Goal: Information Seeking & Learning: Check status

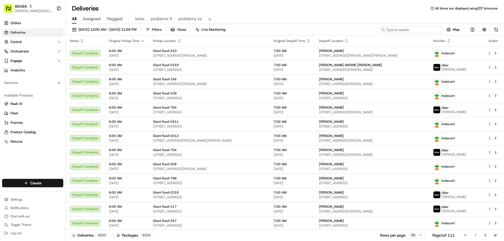
click at [405, 31] on input at bounding box center [410, 29] width 63 height 7
paste input "m527488771"
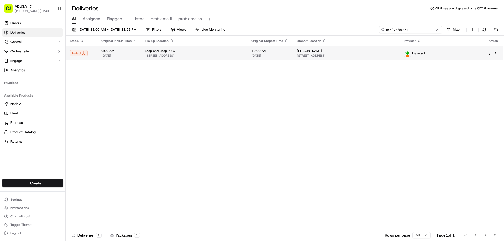
type input "m527488771"
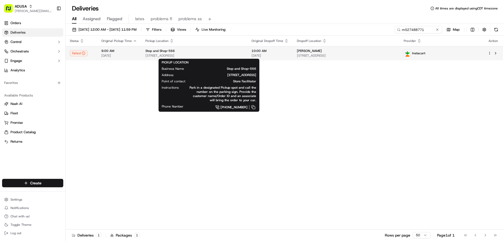
click at [148, 52] on span "Stop and Shop-566" at bounding box center [159, 51] width 29 height 4
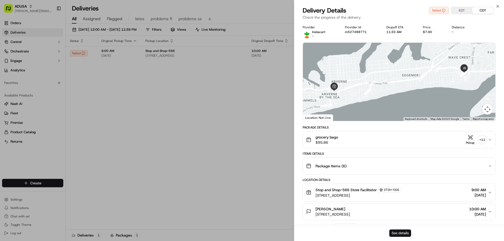
click at [400, 233] on button "See details" at bounding box center [400, 233] width 22 height 7
click at [496, 7] on icon "button" at bounding box center [498, 6] width 4 height 4
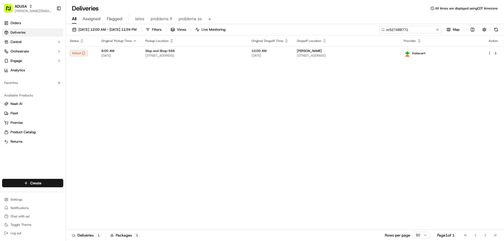
drag, startPoint x: 427, startPoint y: 28, endPoint x: 377, endPoint y: 29, distance: 49.9
click at [377, 29] on div "[DATE] 12:00 AM - [DATE] 11:59 PM Filters Views Live Monitoring m527488771 Map" at bounding box center [285, 31] width 438 height 10
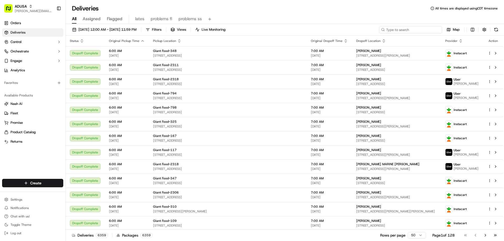
click at [431, 29] on input at bounding box center [410, 29] width 63 height 7
paste input "m709772303"
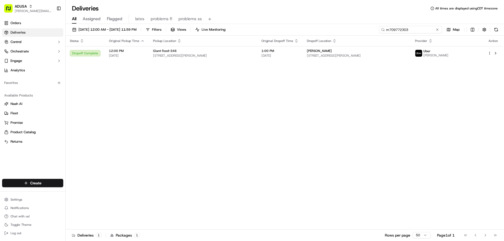
type input "m709772303"
click at [217, 55] on span "[STREET_ADDRESS][PERSON_NAME]" at bounding box center [203, 56] width 100 height 4
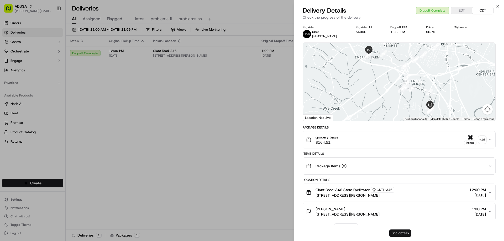
click at [396, 232] on button "See details" at bounding box center [400, 233] width 22 height 7
click at [497, 6] on icon "button" at bounding box center [498, 6] width 2 height 2
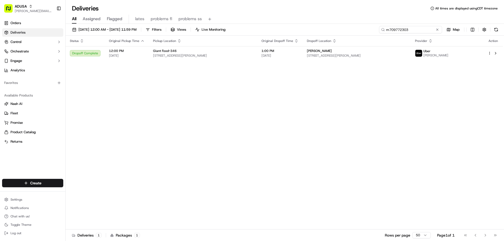
drag, startPoint x: 426, startPoint y: 30, endPoint x: 342, endPoint y: 29, distance: 84.0
click at [342, 29] on div "[DATE] 12:00 AM - [DATE] 11:59 PM Filters Views Live Monitoring m709772303 Map" at bounding box center [285, 31] width 438 height 10
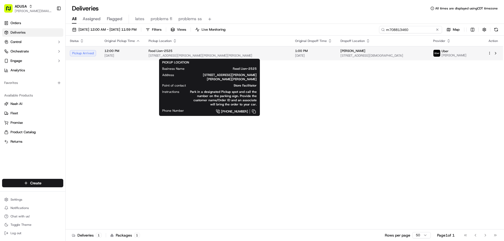
type input "m708813460"
click at [173, 51] on div "Food Lion-2525" at bounding box center [218, 51] width 138 height 4
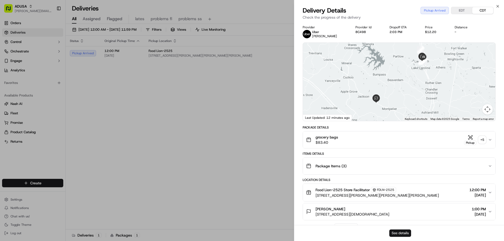
click at [393, 233] on button "See details" at bounding box center [400, 233] width 22 height 7
click at [498, 6] on icon "button" at bounding box center [498, 6] width 4 height 4
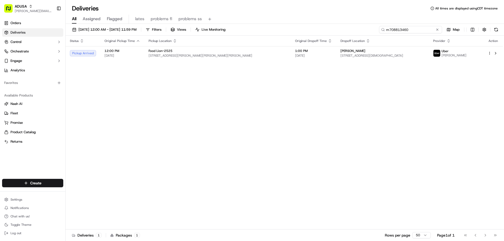
drag, startPoint x: 426, startPoint y: 30, endPoint x: 342, endPoint y: 31, distance: 83.5
click at [347, 34] on div "[DATE] 12:00 AM - [DATE] 11:59 PM Filters Views Live Monitoring m708813460 Map" at bounding box center [285, 31] width 438 height 10
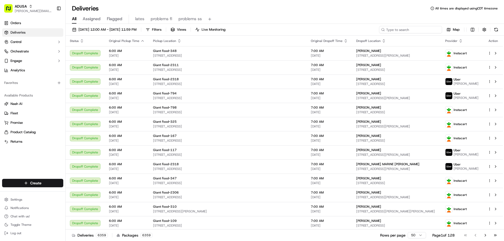
click at [403, 28] on input at bounding box center [410, 29] width 63 height 7
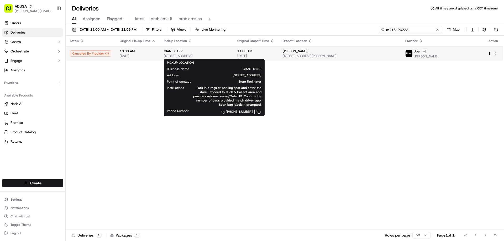
type input "m713126222"
click at [229, 51] on div "GIANT-6122" at bounding box center [196, 51] width 65 height 4
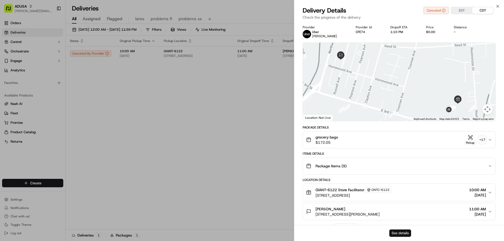
click at [398, 234] on button "See details" at bounding box center [400, 233] width 22 height 7
click at [497, 5] on icon "button" at bounding box center [498, 6] width 4 height 4
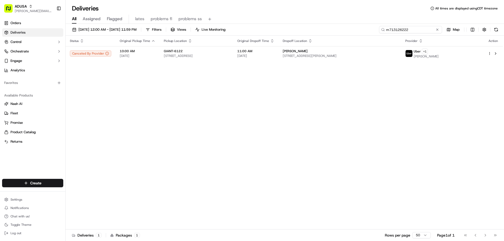
drag, startPoint x: 428, startPoint y: 29, endPoint x: 346, endPoint y: 35, distance: 82.2
click at [346, 35] on div "[DATE] 12:00 AM - [DATE] 11:59 PM Filters Views Live Monitoring m713126222 Map" at bounding box center [285, 31] width 438 height 10
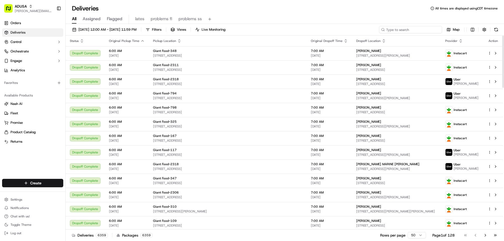
click at [404, 30] on input at bounding box center [410, 29] width 63 height 7
paste input "m714379703"
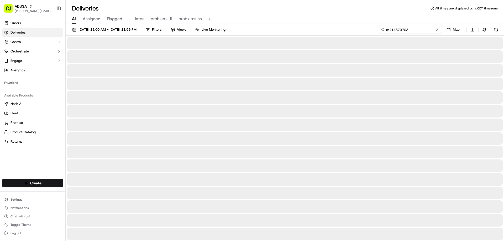
type input "m714379703"
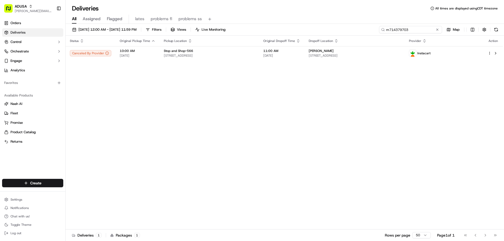
drag, startPoint x: 428, startPoint y: 30, endPoint x: 328, endPoint y: 36, distance: 99.9
click at [330, 38] on div "[DATE] 12:00 AM - [DATE] 11:59 PM Filters Views Live Monitoring m714379703 Map …" at bounding box center [285, 133] width 438 height 218
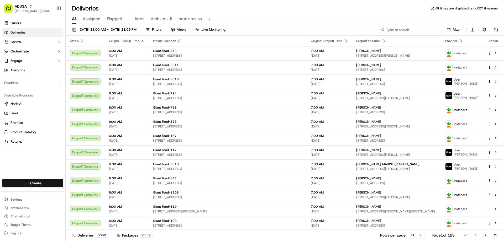
click at [390, 29] on input at bounding box center [410, 29] width 63 height 7
type input "m714379703"
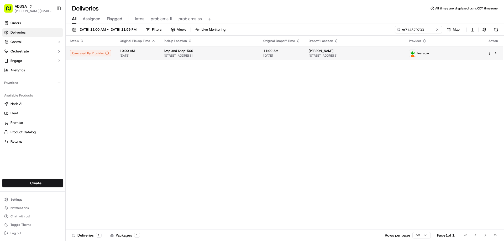
click at [250, 55] on span "[STREET_ADDRESS]" at bounding box center [209, 56] width 91 height 4
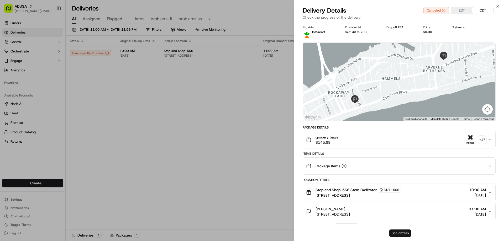
click at [404, 234] on button "See details" at bounding box center [400, 233] width 22 height 7
click at [497, 6] on icon "button" at bounding box center [498, 6] width 4 height 4
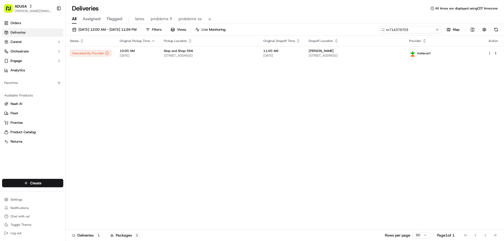
drag, startPoint x: 430, startPoint y: 30, endPoint x: 371, endPoint y: 39, distance: 59.4
click at [371, 39] on div "[DATE] 12:00 AM - [DATE] 11:59 PM Filters Views Live Monitoring m714379703 Map …" at bounding box center [285, 133] width 438 height 218
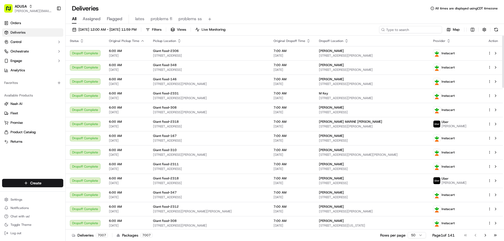
click at [419, 28] on input at bounding box center [410, 29] width 63 height 7
paste input "m715750110"
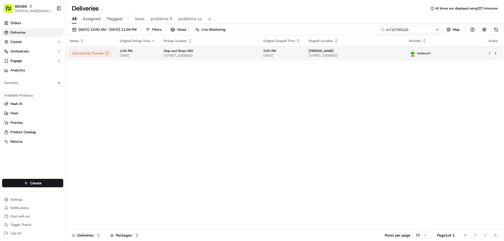
type input "m715750110"
click at [291, 50] on span "2:00 PM" at bounding box center [281, 51] width 37 height 4
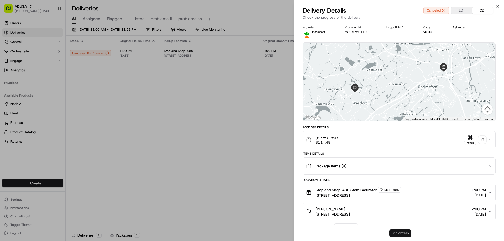
click at [402, 232] on button "See details" at bounding box center [400, 233] width 22 height 7
